Goal: Share content

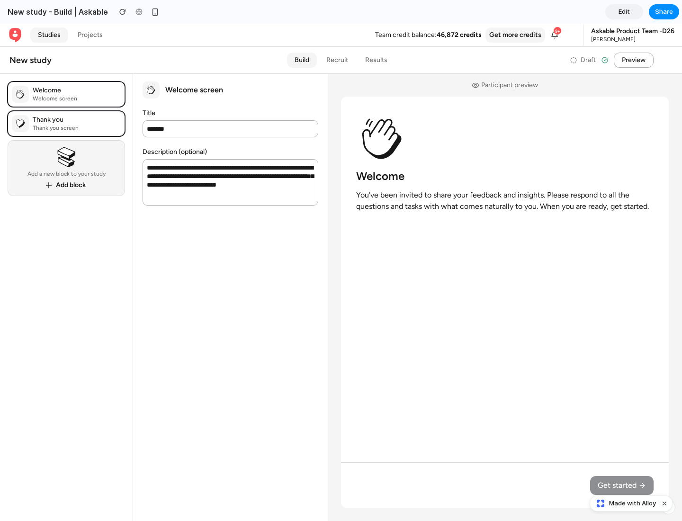
click at [664, 12] on span "Share" at bounding box center [664, 11] width 18 height 9
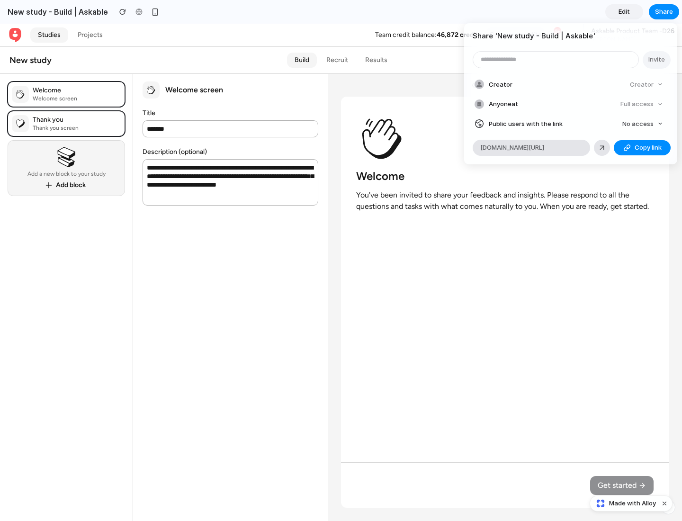
click at [642, 148] on span "Copy link" at bounding box center [648, 147] width 27 height 9
click at [633, 504] on div "Share ' New study - Build | Askable ' Invite Creator Creator Anyone at Full acc…" at bounding box center [341, 260] width 682 height 521
